Goal: Information Seeking & Learning: Understand process/instructions

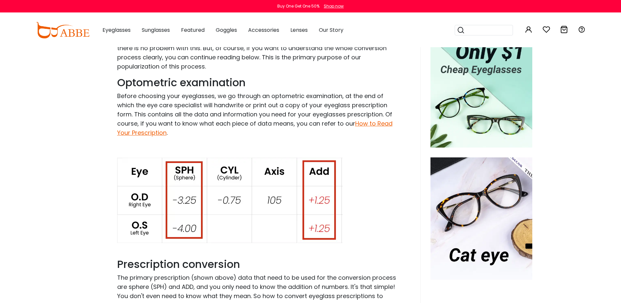
scroll to position [164, 0]
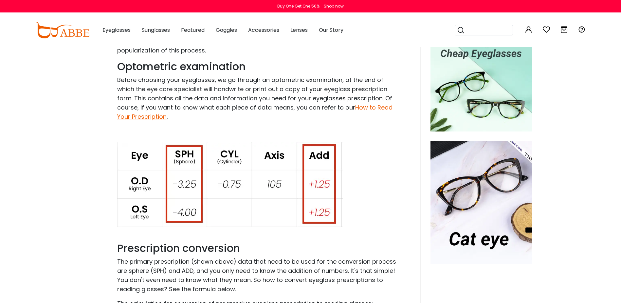
click at [185, 186] on img at bounding box center [230, 183] width 226 height 85
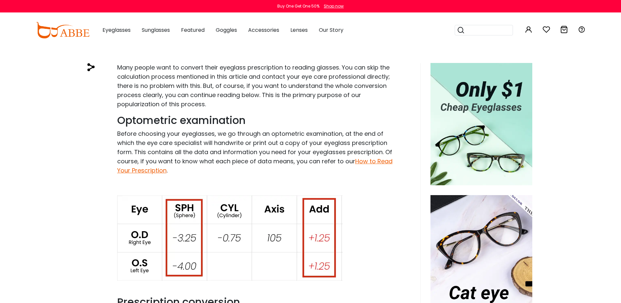
scroll to position [98, 0]
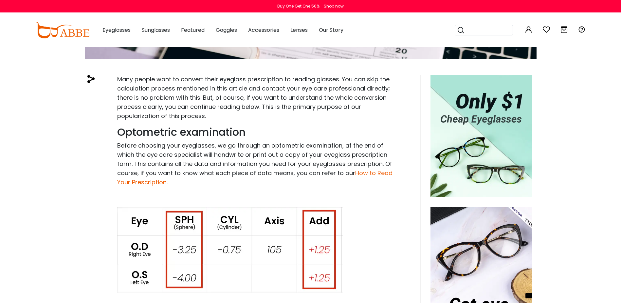
click at [357, 174] on link "How to Read Your Prescription" at bounding box center [254, 177] width 275 height 17
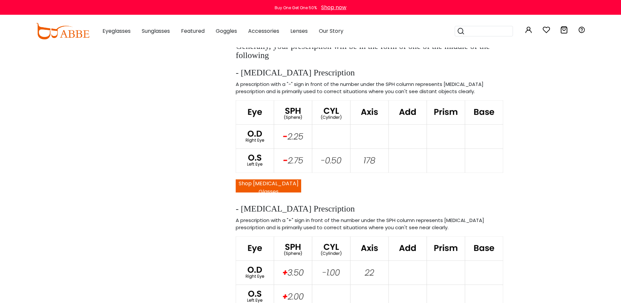
scroll to position [491, 0]
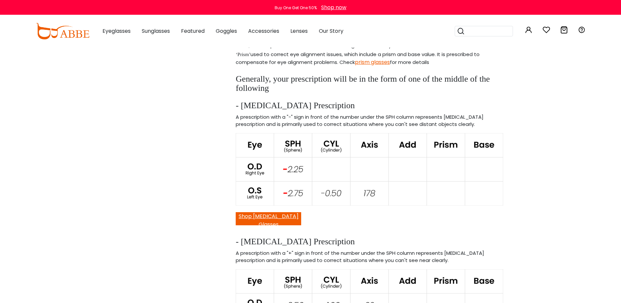
click at [283, 213] on button "Shop Nearsighted Glasses" at bounding box center [268, 218] width 65 height 13
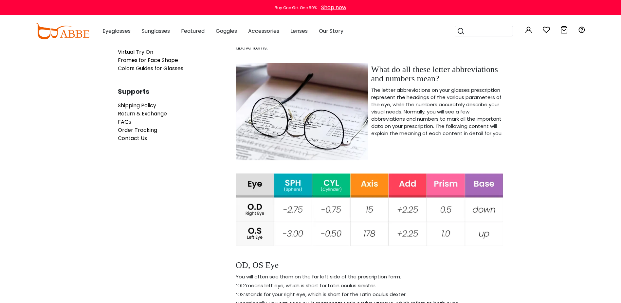
scroll to position [0, 0]
